Goal: Task Accomplishment & Management: Manage account settings

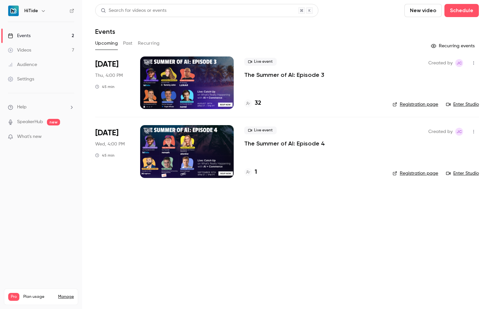
click at [64, 294] on link "Manage" at bounding box center [66, 296] width 16 height 5
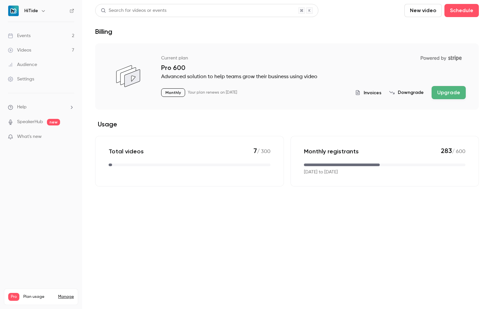
click at [417, 90] on button "Downgrade" at bounding box center [406, 92] width 34 height 7
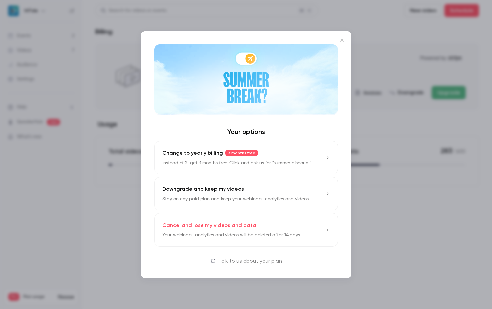
click at [298, 187] on div "Downgrade and keep my videos Stay on any paid plan and keep your webinars, anal…" at bounding box center [235, 193] width 146 height 17
